Goal: Information Seeking & Learning: Learn about a topic

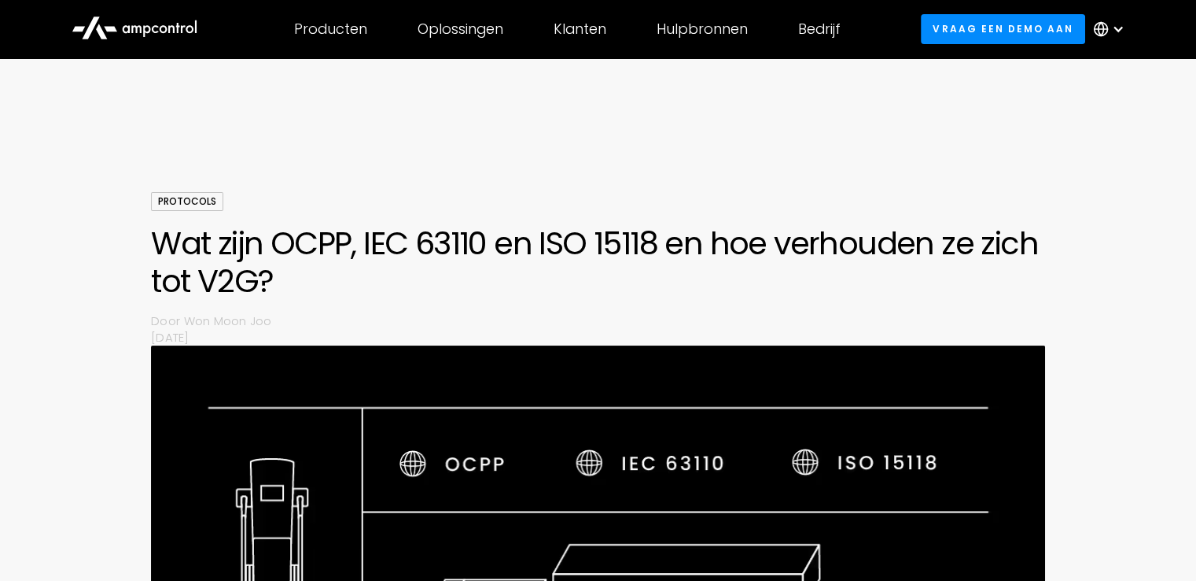
drag, startPoint x: 749, startPoint y: 451, endPoint x: 230, endPoint y: 92, distance: 631.0
click at [587, 246] on h1 "Wat zijn OCPP, IEC 63110 en ISO 15118 en hoe verhouden ze zich tot V2G?" at bounding box center [598, 262] width 894 height 76
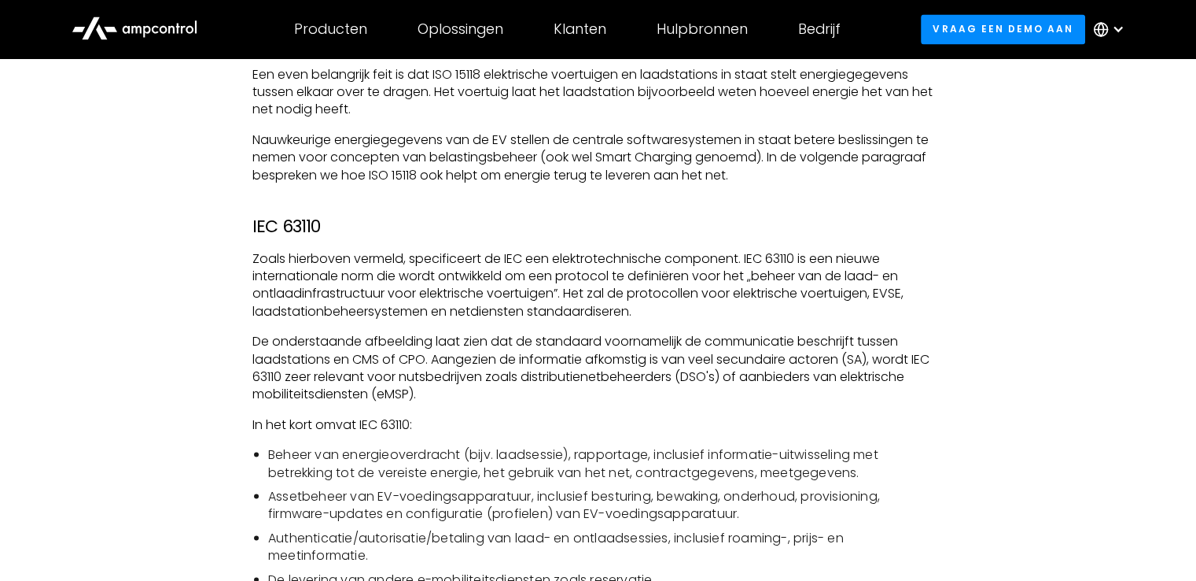
scroll to position [2902, 0]
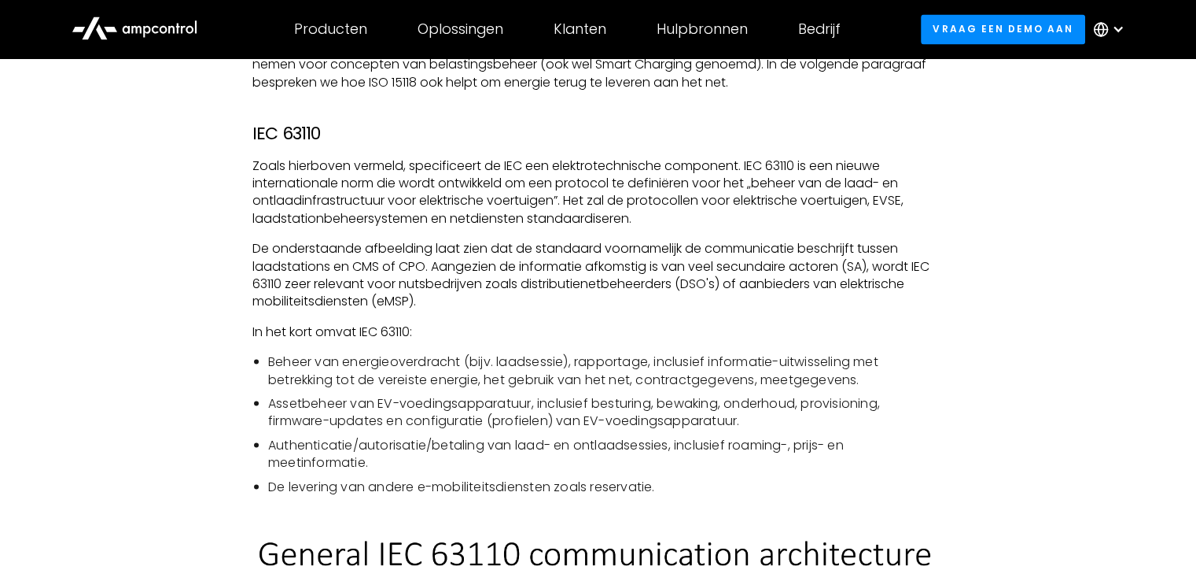
drag, startPoint x: 205, startPoint y: 282, endPoint x: 163, endPoint y: 268, distance: 44.8
drag, startPoint x: 163, startPoint y: 268, endPoint x: 142, endPoint y: 261, distance: 22.4
click at [142, 260] on div "Bij elektrische voertuigen draait alles om schoner en groener worden, toch? In …" at bounding box center [598, 294] width 1084 height 4258
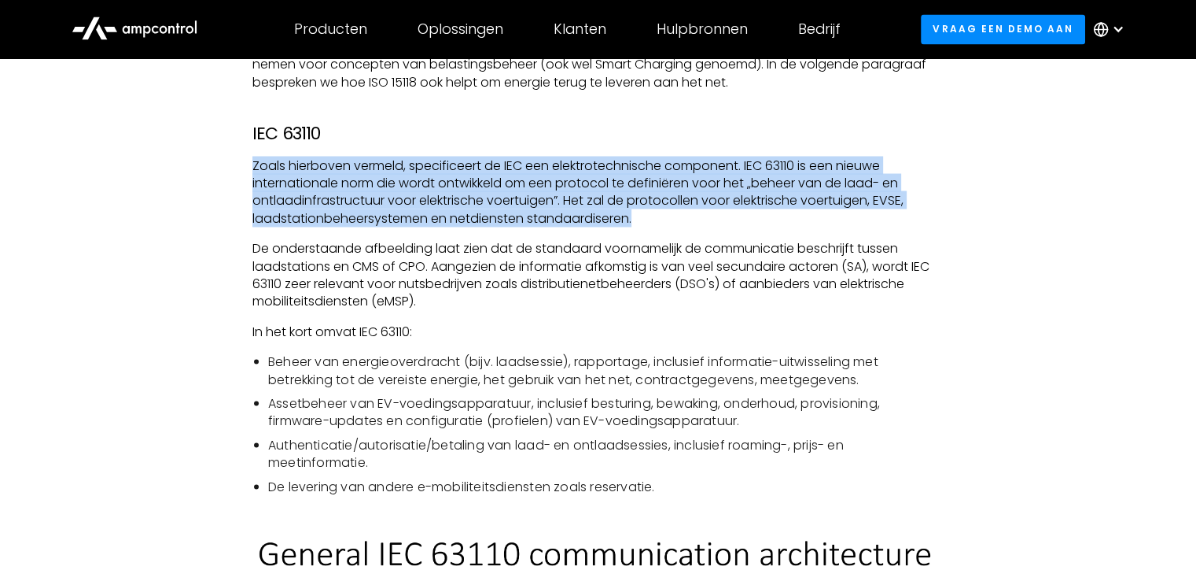
drag, startPoint x: 688, startPoint y: 219, endPoint x: 595, endPoint y: 117, distance: 138.6
click at [595, 117] on div "Bij elektrische voertuigen draait alles om schoner en groener worden, toch? In …" at bounding box center [598, 278] width 691 height 4226
drag, startPoint x: 595, startPoint y: 117, endPoint x: 687, endPoint y: 221, distance: 138.7
click at [686, 218] on div "Bij elektrische voertuigen draait alles om schoner en groener worden, toch? In …" at bounding box center [598, 278] width 691 height 4226
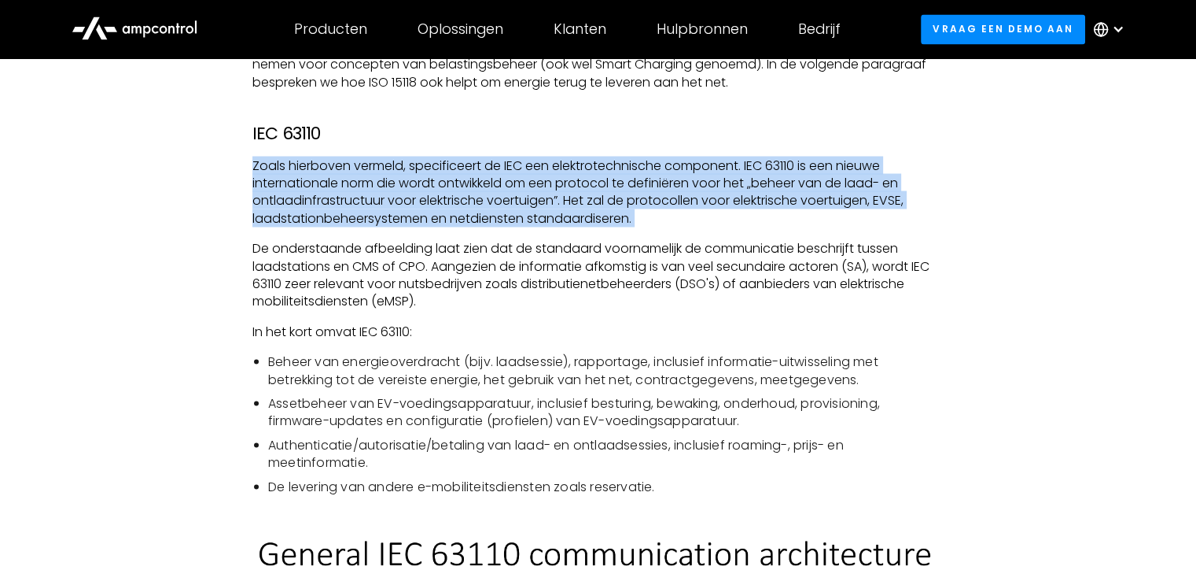
click at [687, 221] on p "Zoals hierboven vermeld, specificeert de IEC een elektrotechnische component. I…" at bounding box center [598, 192] width 691 height 71
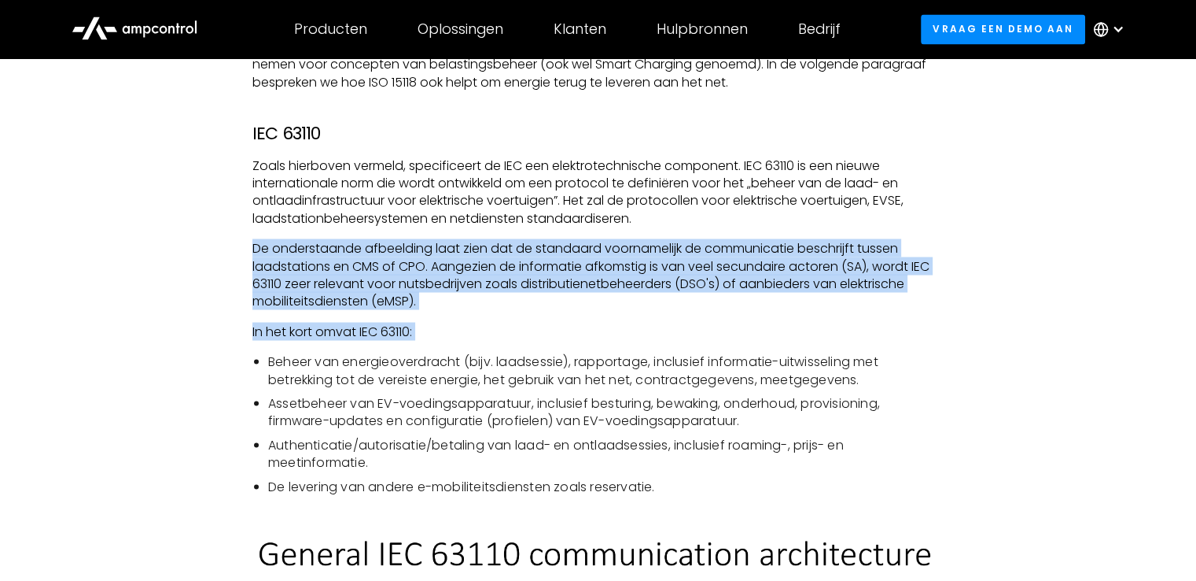
drag, startPoint x: 687, startPoint y: 221, endPoint x: 687, endPoint y: 312, distance: 91.2
click at [687, 312] on div "Bij elektrische voertuigen draait alles om schoner en groener worden, toch? In …" at bounding box center [598, 278] width 691 height 4226
drag, startPoint x: 680, startPoint y: 298, endPoint x: 649, endPoint y: 223, distance: 80.8
click at [649, 223] on div "Bij elektrische voertuigen draait alles om schoner en groener worden, toch? In …" at bounding box center [598, 278] width 691 height 4226
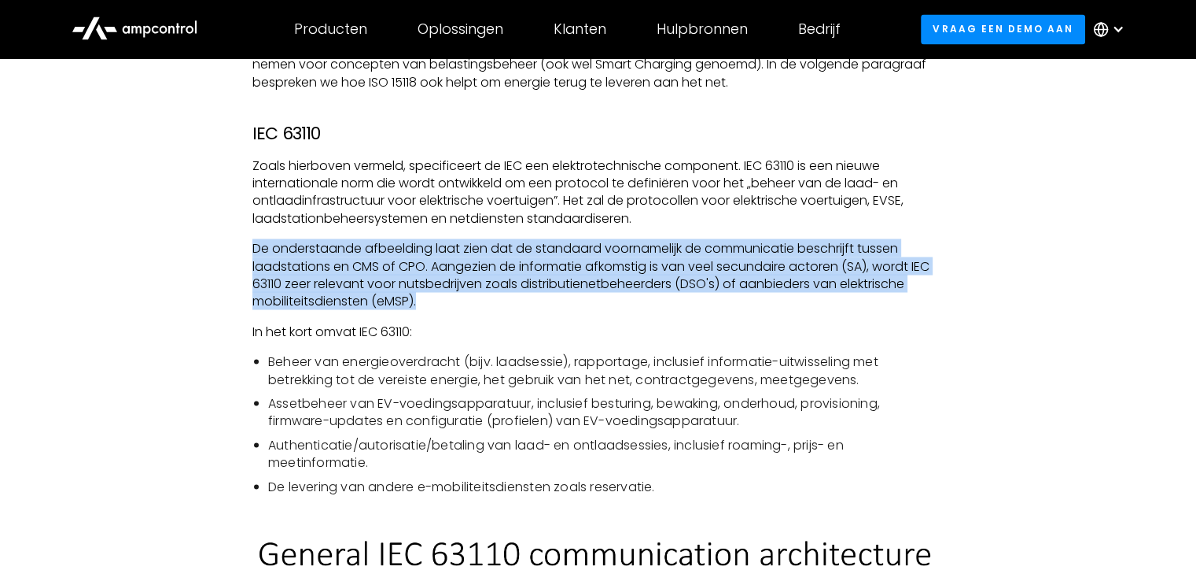
click at [649, 223] on p "Zoals hierboven vermeld, specificeert de IEC een elektrotechnische component. I…" at bounding box center [598, 192] width 691 height 71
drag, startPoint x: 651, startPoint y: 224, endPoint x: 676, endPoint y: 293, distance: 72.9
click at [676, 293] on div "Bij elektrische voertuigen draait alles om schoner en groener worden, toch? In …" at bounding box center [598, 278] width 691 height 4226
click at [676, 293] on p "De onderstaande afbeelding laat zien dat de standaard voornamelijk de communica…" at bounding box center [598, 274] width 691 height 71
drag, startPoint x: 676, startPoint y: 293, endPoint x: 689, endPoint y: 222, distance: 72.0
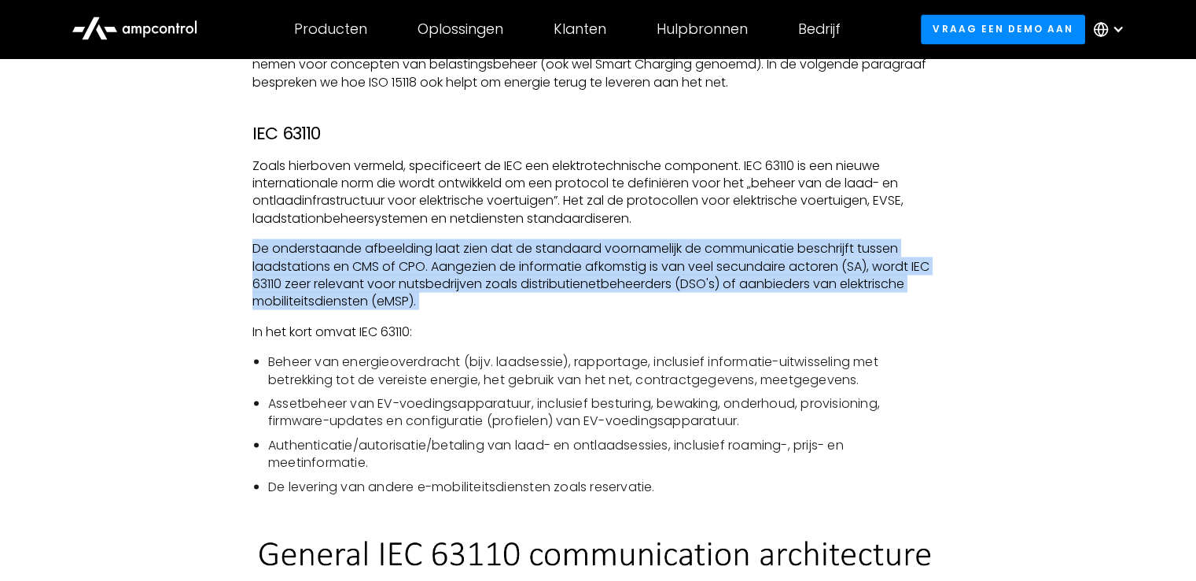
click at [689, 222] on div "Bij elektrische voertuigen draait alles om schoner en groener worden, toch? In …" at bounding box center [598, 278] width 691 height 4226
click at [689, 222] on p "Zoals hierboven vermeld, specificeert de IEC een elektrotechnische component. I…" at bounding box center [598, 192] width 691 height 71
drag, startPoint x: 689, startPoint y: 222, endPoint x: 710, endPoint y: 321, distance: 101.2
click at [710, 321] on div "Bij elektrische voertuigen draait alles om schoner en groener worden, toch? In …" at bounding box center [598, 278] width 691 height 4226
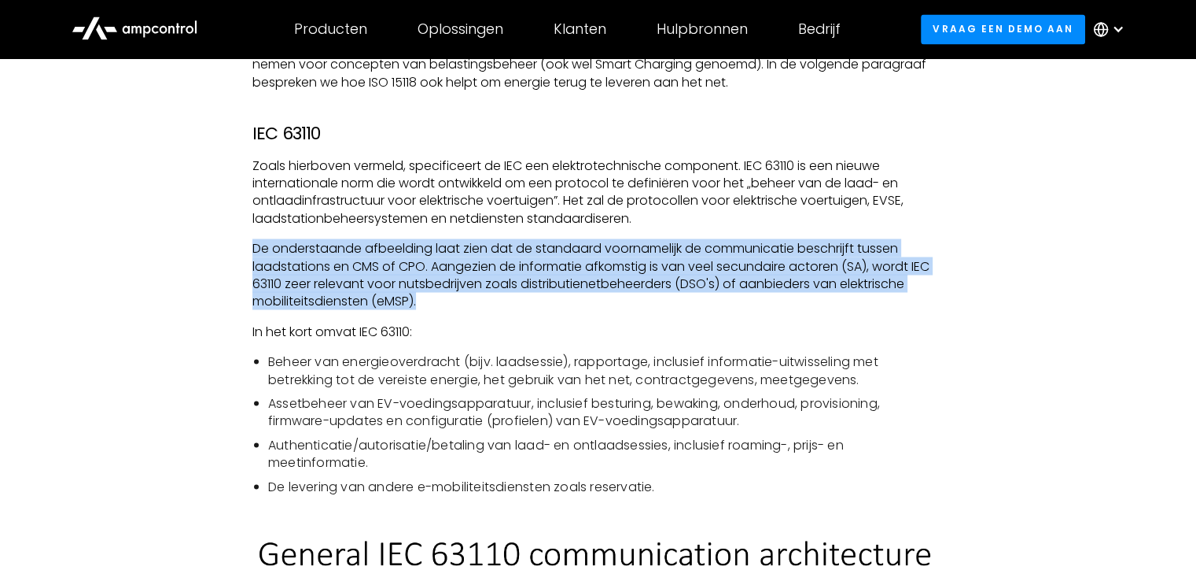
drag, startPoint x: 716, startPoint y: 298, endPoint x: 679, endPoint y: 212, distance: 94.1
click at [679, 212] on div "Bij elektrische voertuigen draait alles om schoner en groener worden, toch? In …" at bounding box center [598, 278] width 691 height 4226
click at [679, 212] on p "Zoals hierboven vermeld, specificeert de IEC een elektrotechnische component. I…" at bounding box center [598, 192] width 691 height 71
drag, startPoint x: 695, startPoint y: 293, endPoint x: 697, endPoint y: 306, distance: 13.5
click at [697, 304] on div "Bij elektrische voertuigen draait alles om schoner en groener worden, toch? In …" at bounding box center [598, 278] width 691 height 4226
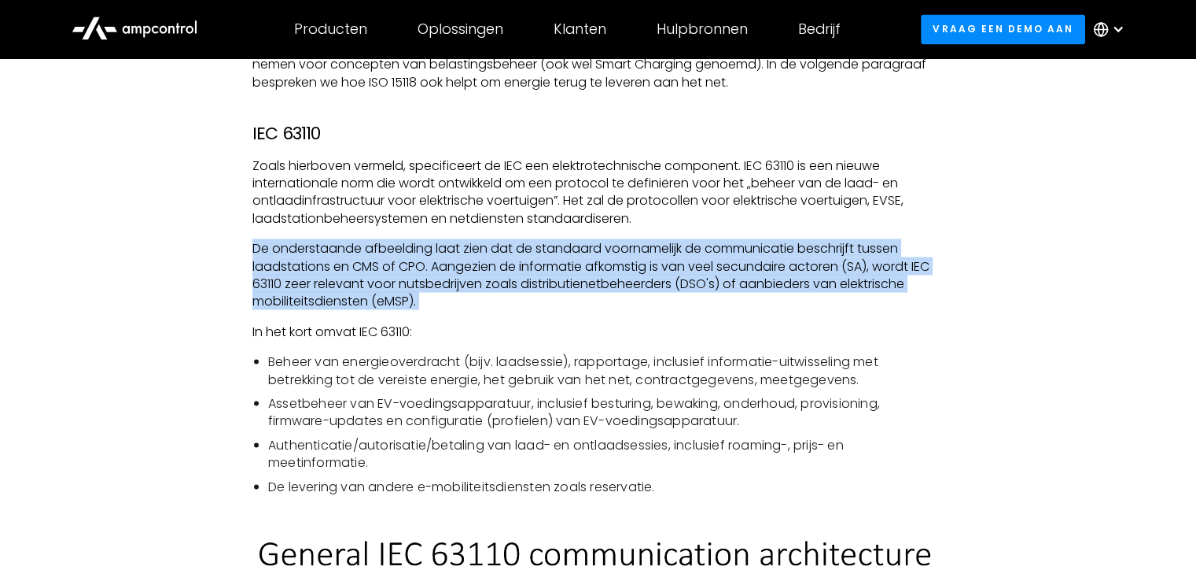
click at [697, 306] on p "De onderstaande afbeelding laat zien dat de standaard voornamelijk de communica…" at bounding box center [598, 274] width 691 height 71
click at [699, 306] on p "De onderstaande afbeelding laat zien dat de standaard voornamelijk de communica…" at bounding box center [598, 274] width 691 height 71
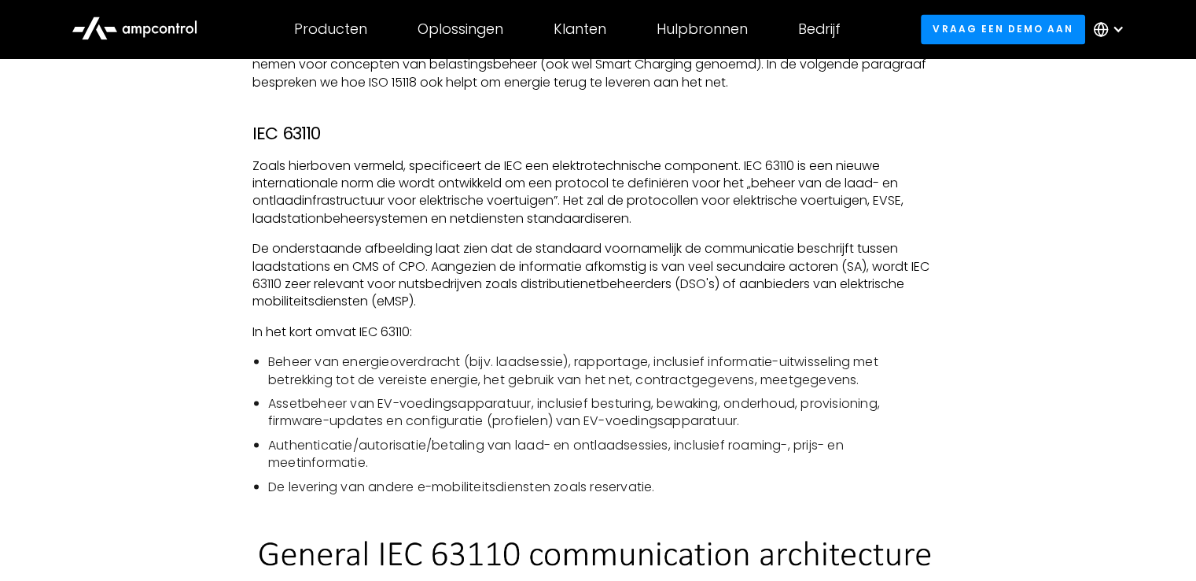
click at [688, 319] on div "Bij elektrische voertuigen draait alles om schoner en groener worden, toch? In …" at bounding box center [598, 278] width 691 height 4226
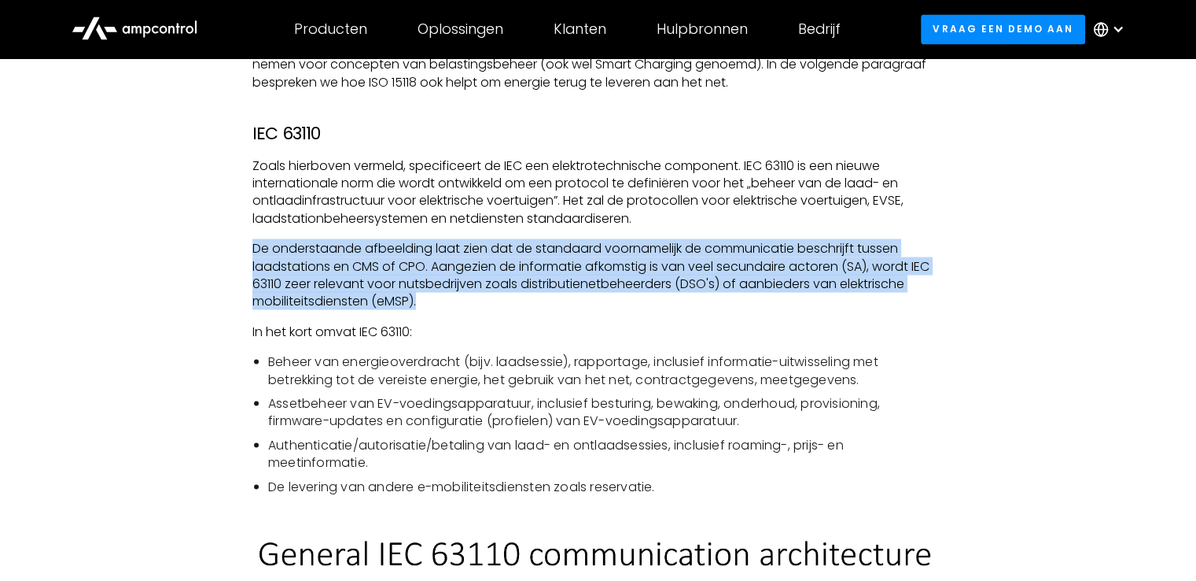
drag, startPoint x: 667, startPoint y: 300, endPoint x: 663, endPoint y: 221, distance: 78.8
click at [663, 221] on div "Bij elektrische voertuigen draait alles om schoner en groener worden, toch? In …" at bounding box center [598, 278] width 691 height 4226
click at [663, 221] on p "Zoals hierboven vermeld, specificeert de IEC een elektrotechnische component. I…" at bounding box center [598, 192] width 691 height 71
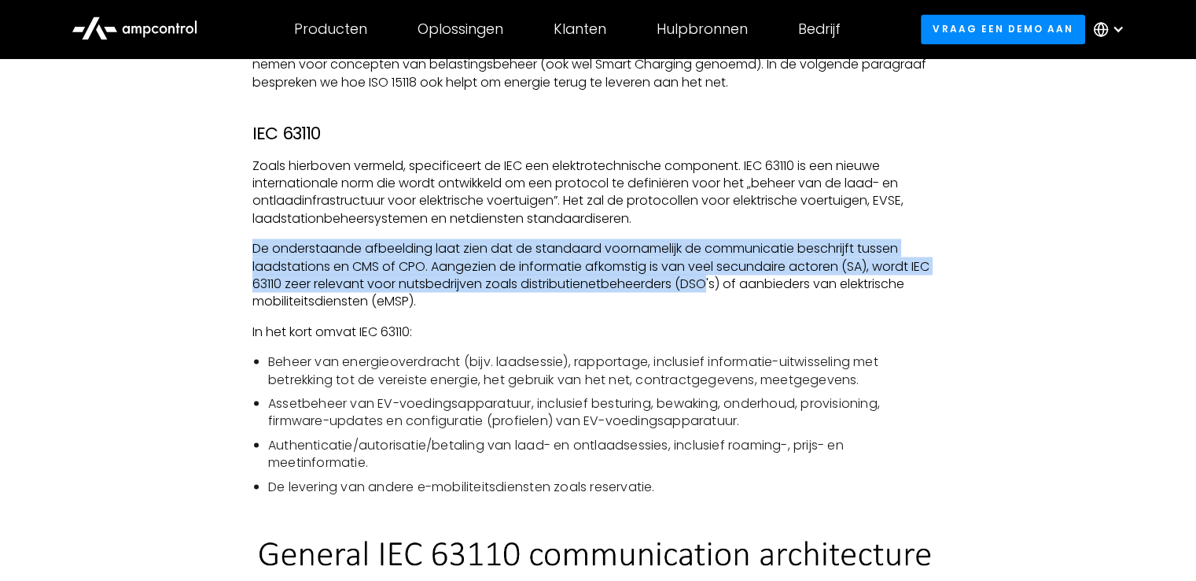
drag, startPoint x: 703, startPoint y: 212, endPoint x: 709, endPoint y: 300, distance: 88.3
click at [709, 300] on div "Bij elektrische voertuigen draait alles om schoner en groener worden, toch? In …" at bounding box center [598, 278] width 691 height 4226
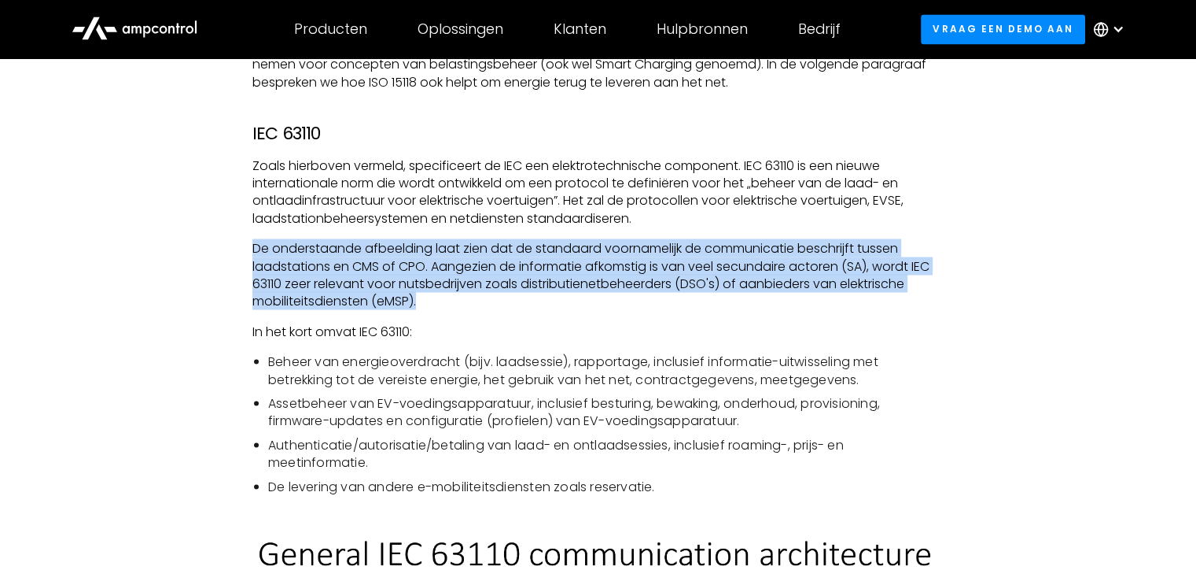
click at [709, 300] on p "De onderstaande afbeelding laat zien dat de standaard voornamelijk de communica…" at bounding box center [598, 274] width 691 height 71
drag, startPoint x: 690, startPoint y: 303, endPoint x: 692, endPoint y: 332, distance: 29.2
click at [692, 332] on div "Bij elektrische voertuigen draait alles om schoner en groener worden, toch? In …" at bounding box center [598, 278] width 691 height 4226
click at [692, 332] on p "In het kort omvat IEC 63110:" at bounding box center [598, 331] width 691 height 17
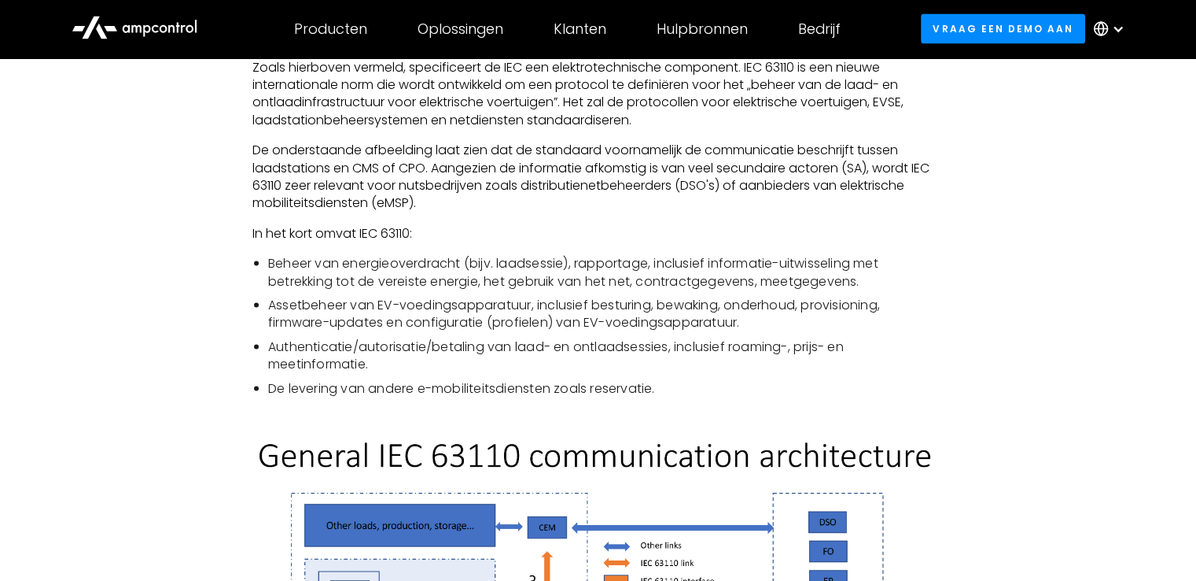
scroll to position [3059, 0]
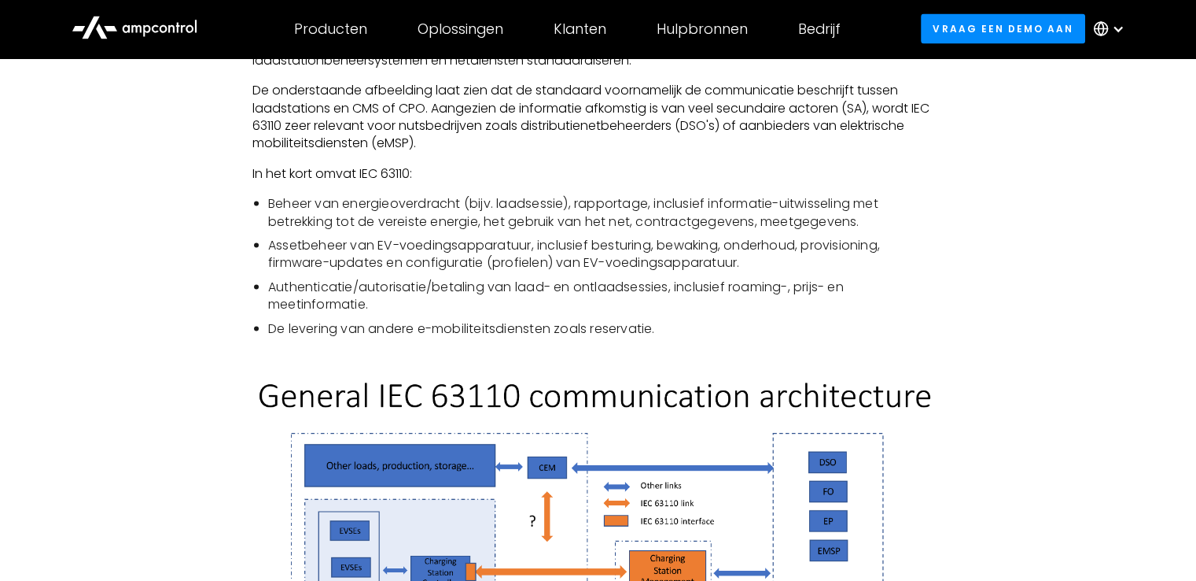
drag, startPoint x: 706, startPoint y: 326, endPoint x: 680, endPoint y: 326, distance: 26.0
drag, startPoint x: 680, startPoint y: 326, endPoint x: 657, endPoint y: 328, distance: 22.9
click at [654, 325] on li "De levering van andere e-mobiliteitsdiensten zoals reservatie." at bounding box center [606, 328] width 676 height 17
drag, startPoint x: 684, startPoint y: 332, endPoint x: 669, endPoint y: 311, distance: 26.0
click at [669, 311] on ul "Beheer van energieoverdracht (bijv. laadsessie), rapportage, inclusief informat…" at bounding box center [598, 266] width 691 height 142
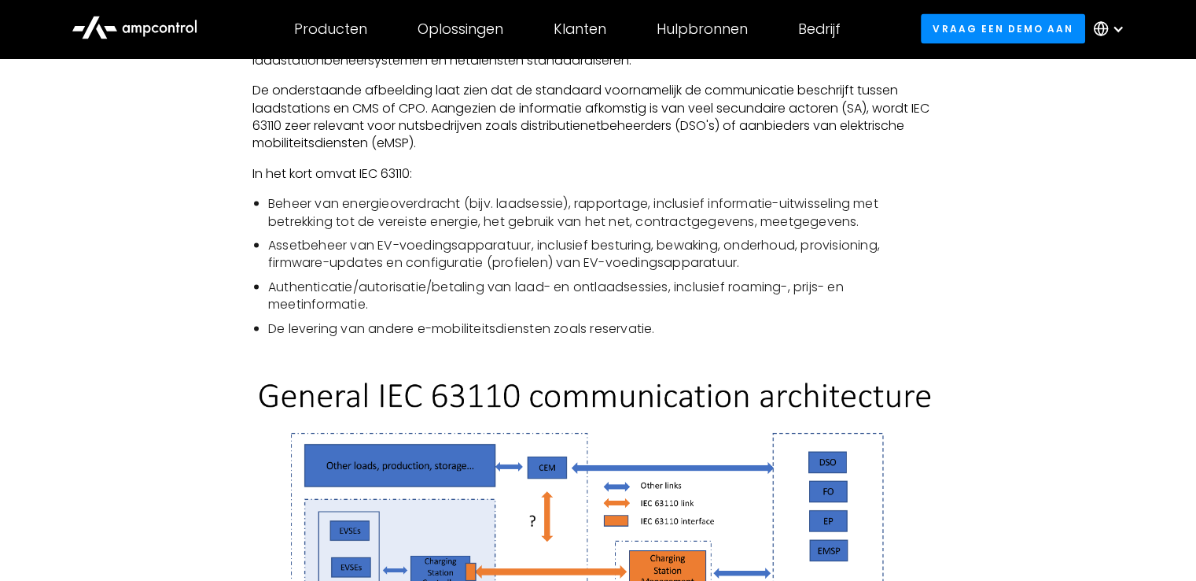
click at [669, 286] on li "Authenticatie/autorisatie/betaling van laad- en ontlaadsessies, inclusief roami…" at bounding box center [606, 295] width 676 height 35
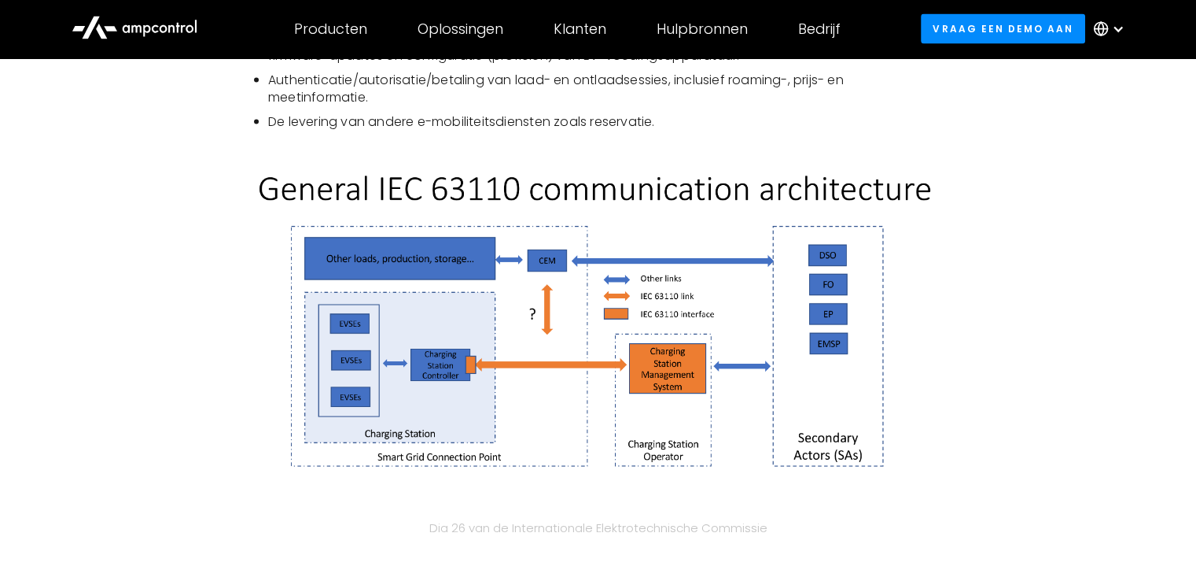
scroll to position [3295, 0]
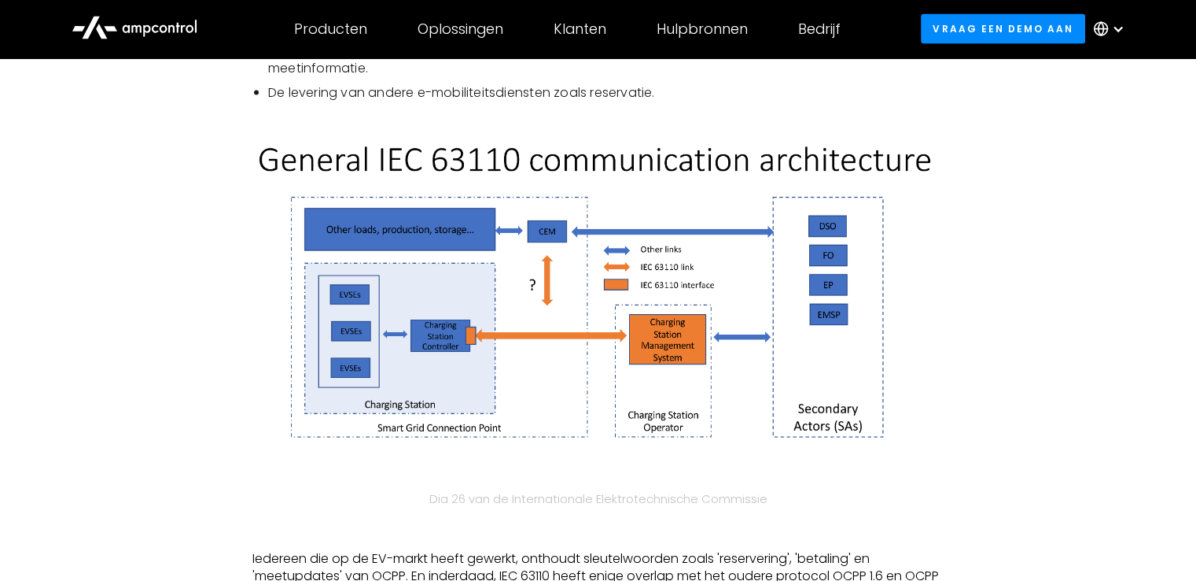
drag, startPoint x: 170, startPoint y: 267, endPoint x: 172, endPoint y: 297, distance: 30.0
drag, startPoint x: 220, startPoint y: 282, endPoint x: 201, endPoint y: 281, distance: 18.9
drag, startPoint x: 201, startPoint y: 281, endPoint x: 180, endPoint y: 279, distance: 21.3
